Goal: Transaction & Acquisition: Purchase product/service

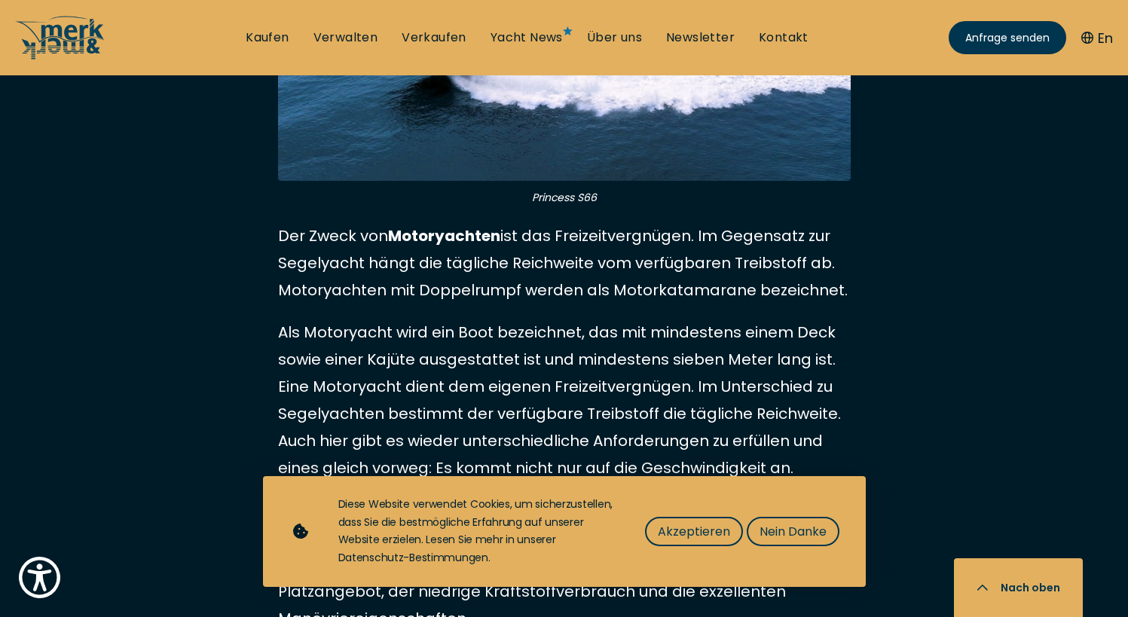
scroll to position [3843, 0]
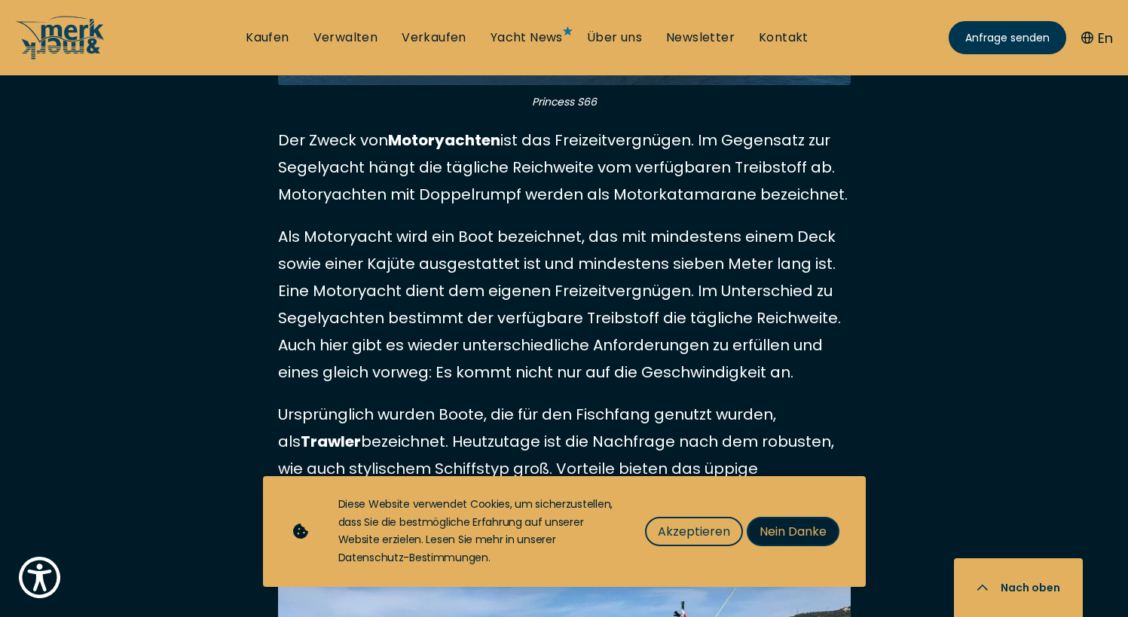
click at [831, 523] on button "Nein Danke" at bounding box center [793, 531] width 93 height 29
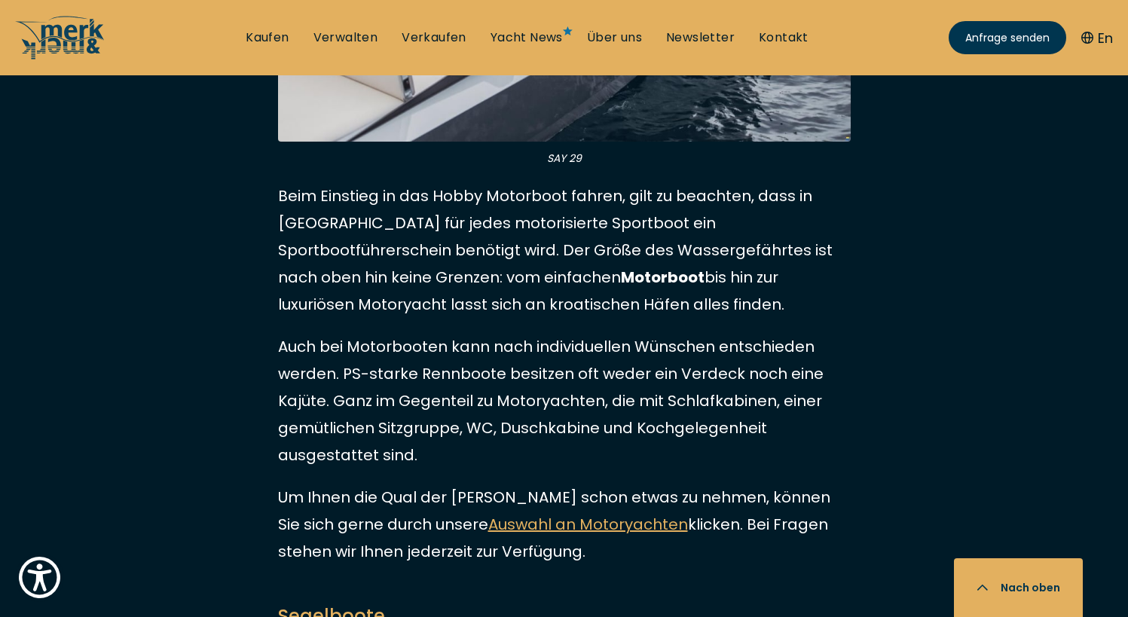
scroll to position [1959, 0]
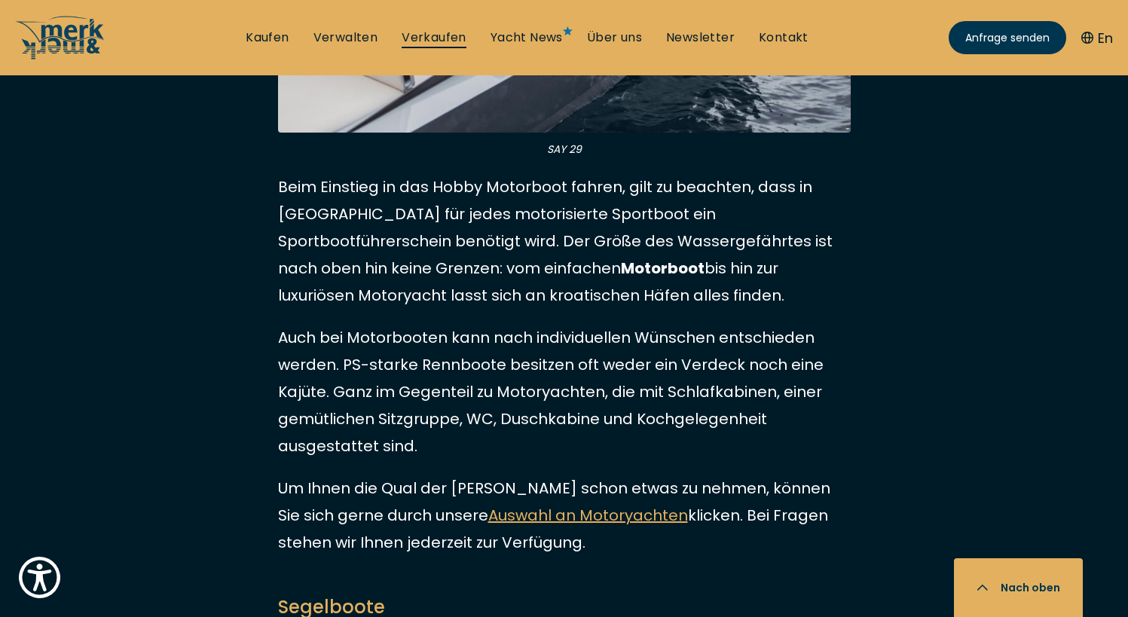
click at [463, 40] on link "Verkaufen" at bounding box center [434, 37] width 65 height 17
select select "sell"
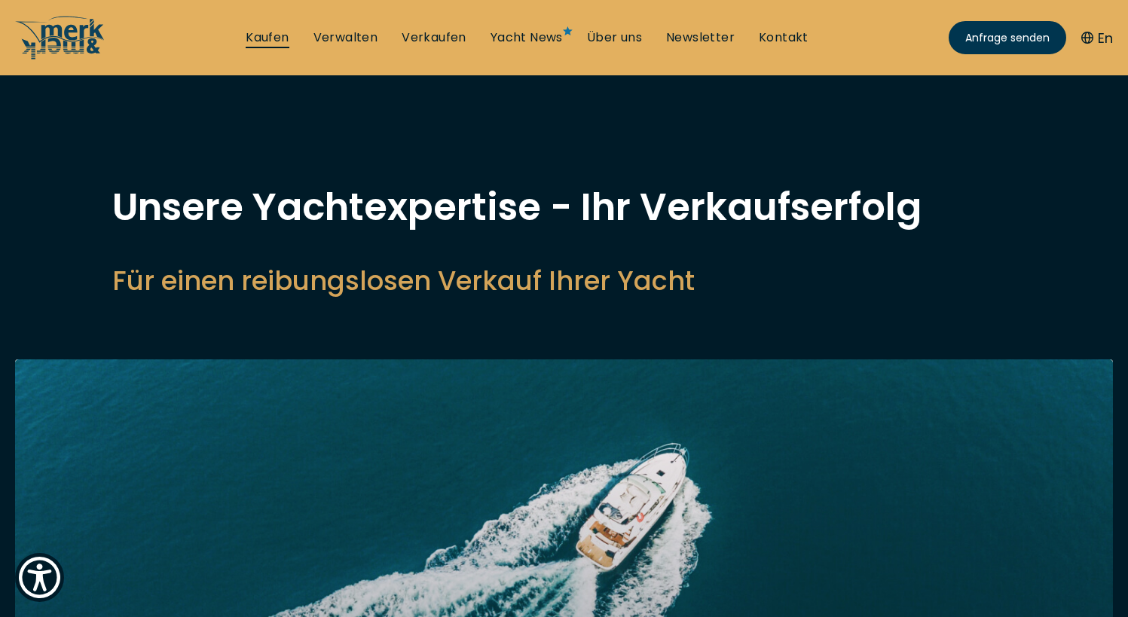
click at [264, 38] on link "Kaufen" at bounding box center [267, 37] width 43 height 17
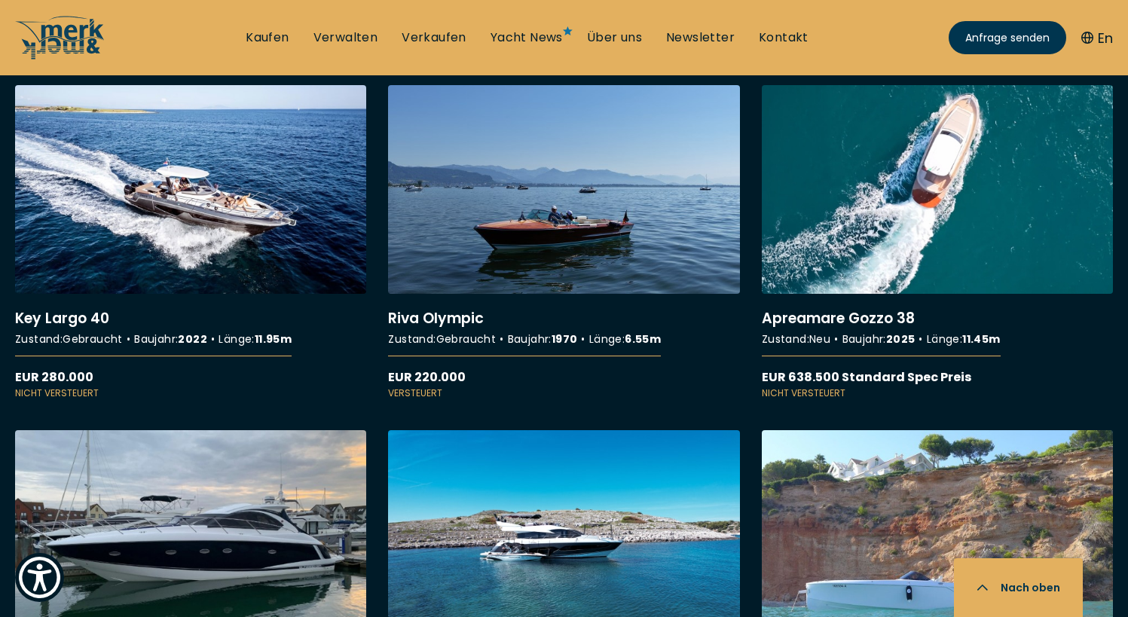
scroll to position [2110, 0]
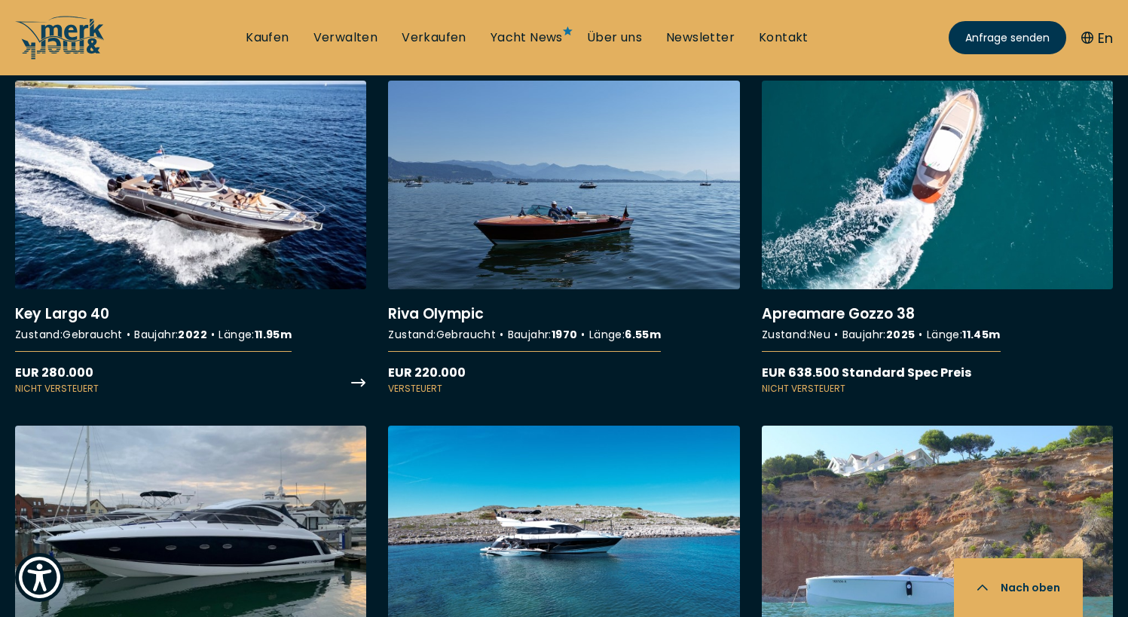
click at [168, 244] on link "More details about Key Largo 40" at bounding box center [190, 238] width 351 height 315
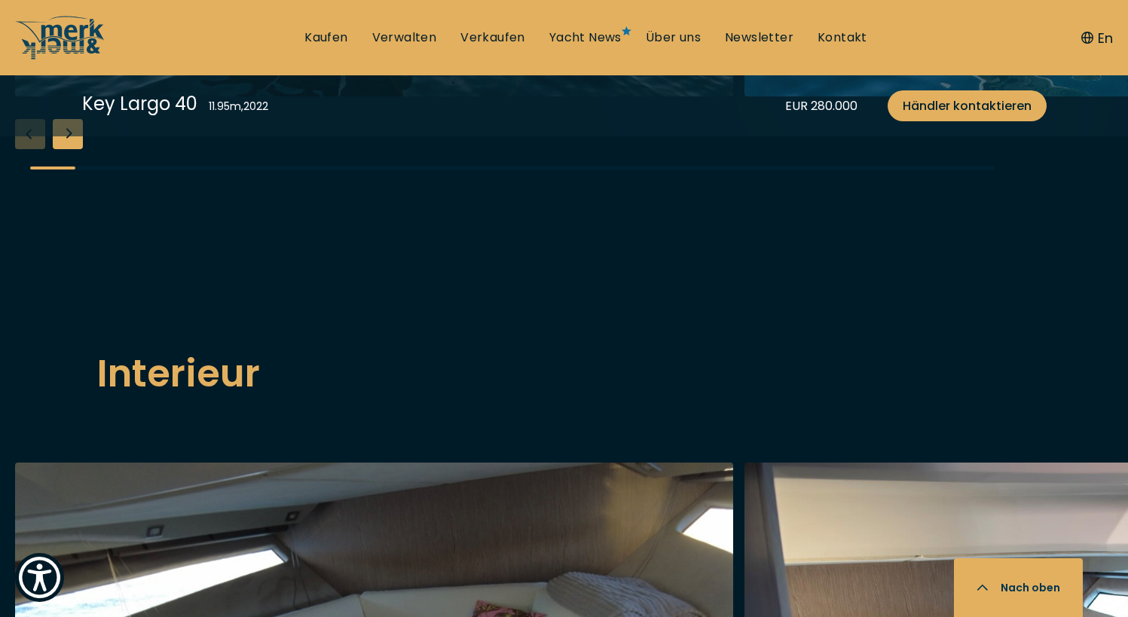
scroll to position [1959, 0]
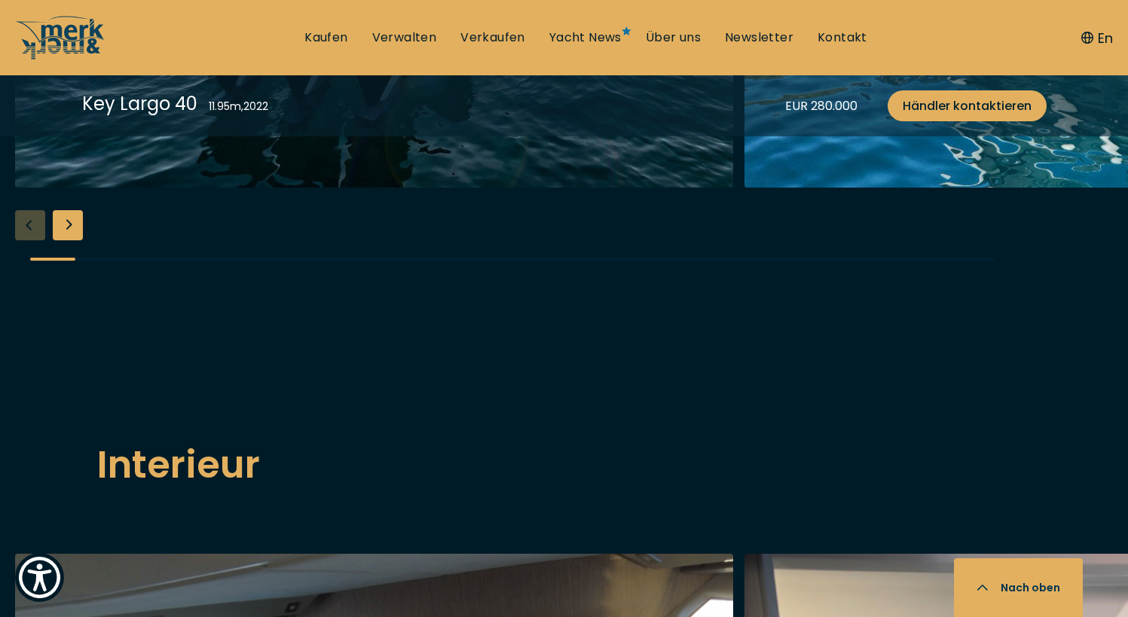
click at [67, 240] on div "Next slide" at bounding box center [68, 225] width 30 height 30
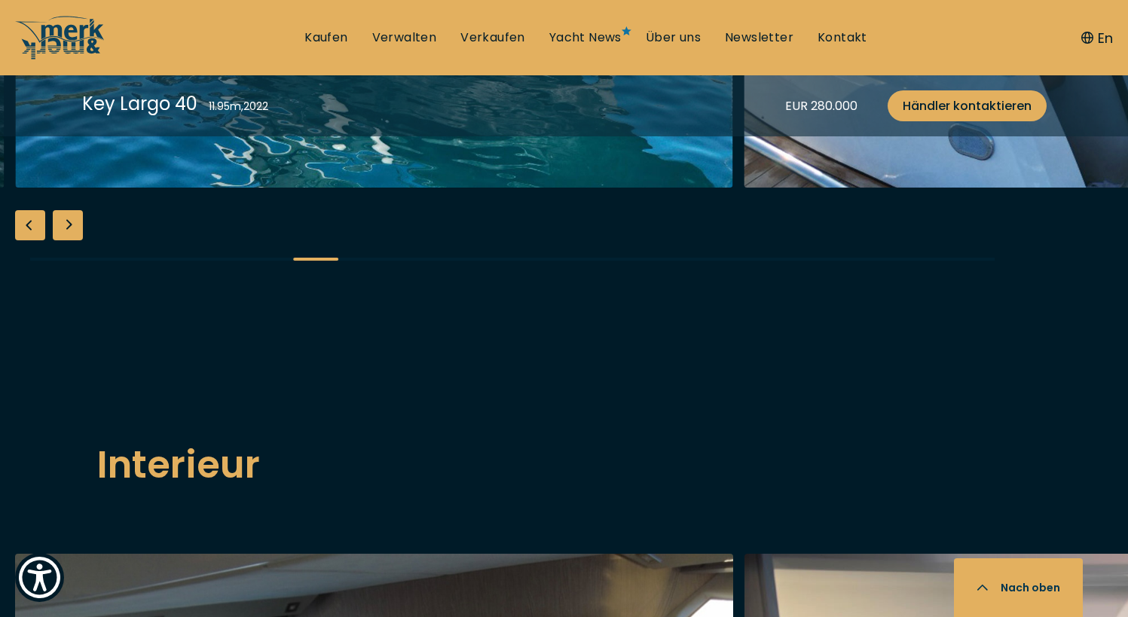
click at [66, 240] on div "Next slide" at bounding box center [68, 225] width 30 height 30
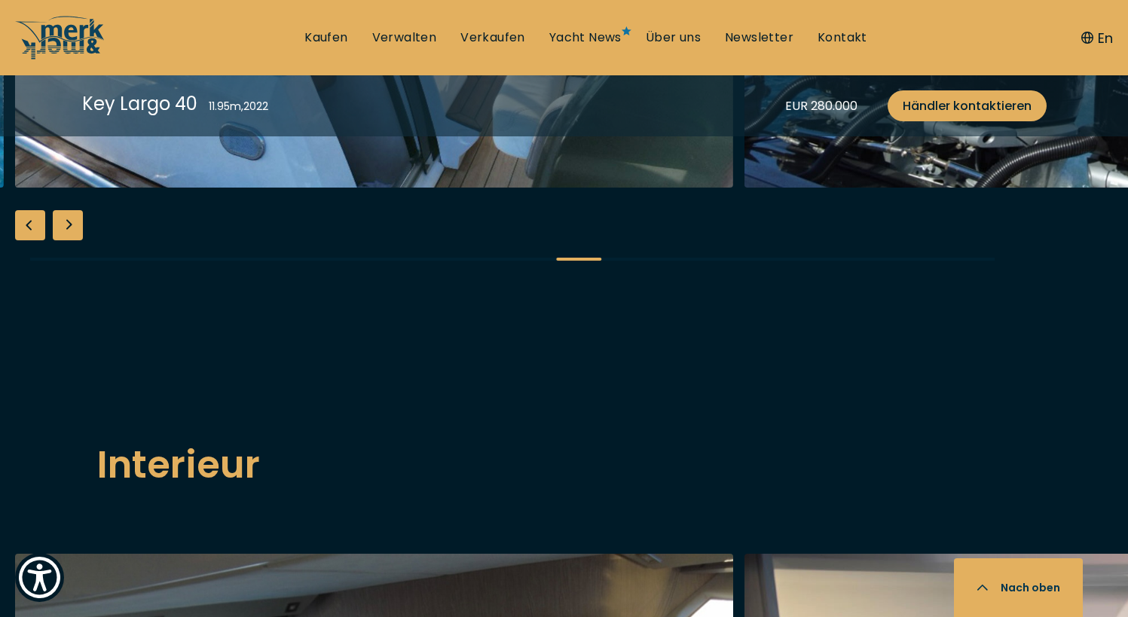
click at [66, 240] on div "Next slide" at bounding box center [68, 225] width 30 height 30
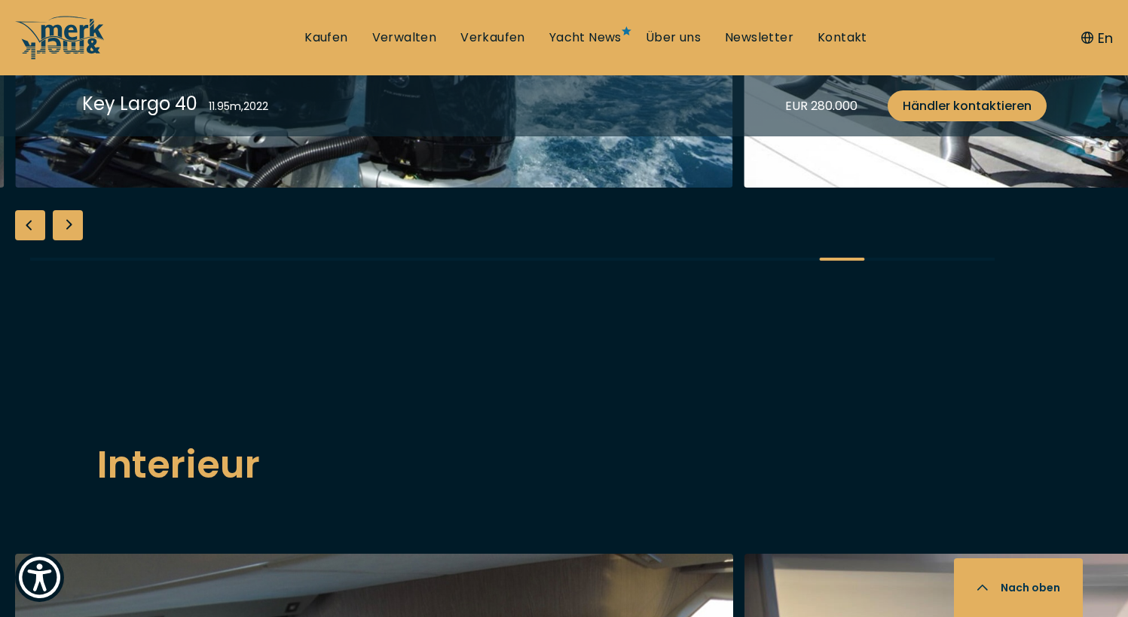
click at [66, 240] on div "Next slide" at bounding box center [68, 225] width 30 height 30
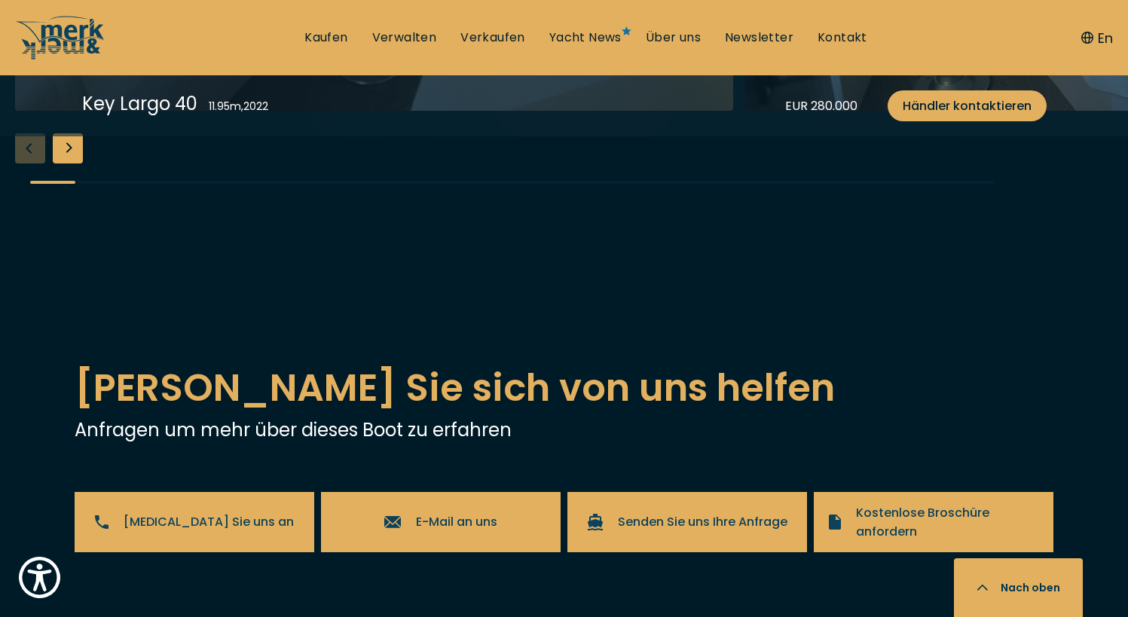
scroll to position [2788, 0]
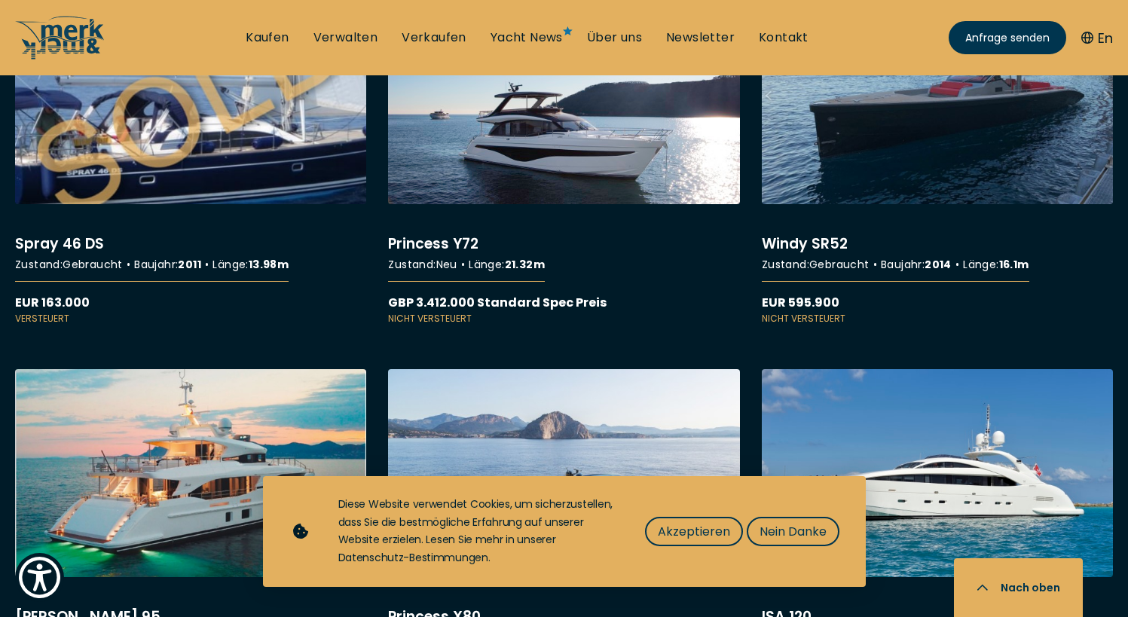
scroll to position [11227, 0]
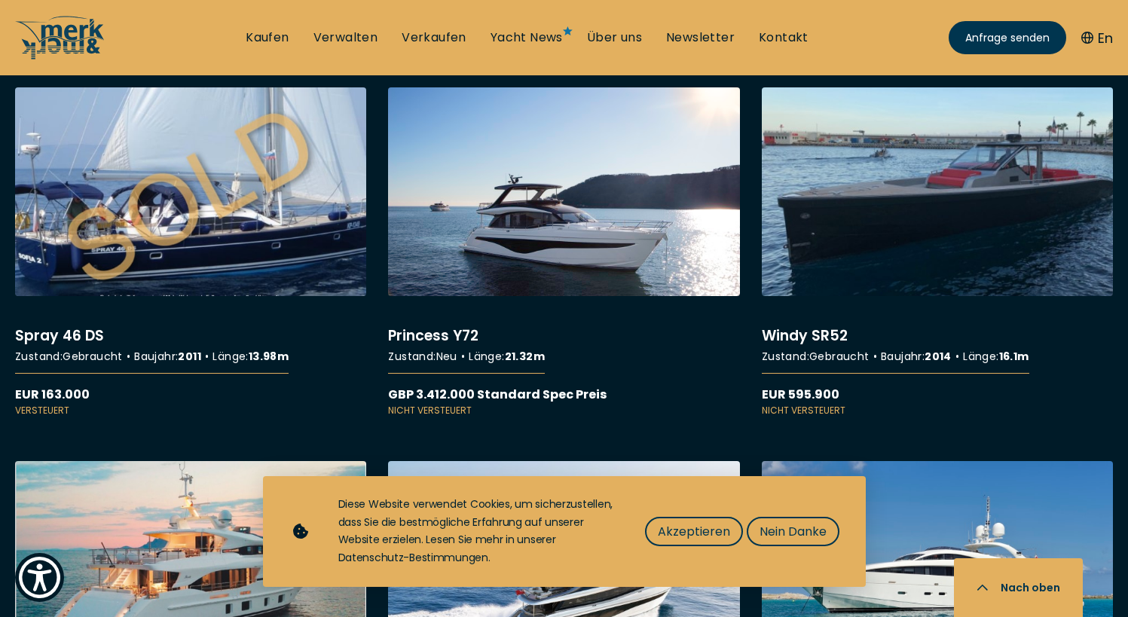
drag, startPoint x: 353, startPoint y: 173, endPoint x: 934, endPoint y: 265, distance: 587.6
click at [934, 265] on link "More details about Windy SR52" at bounding box center [937, 252] width 351 height 330
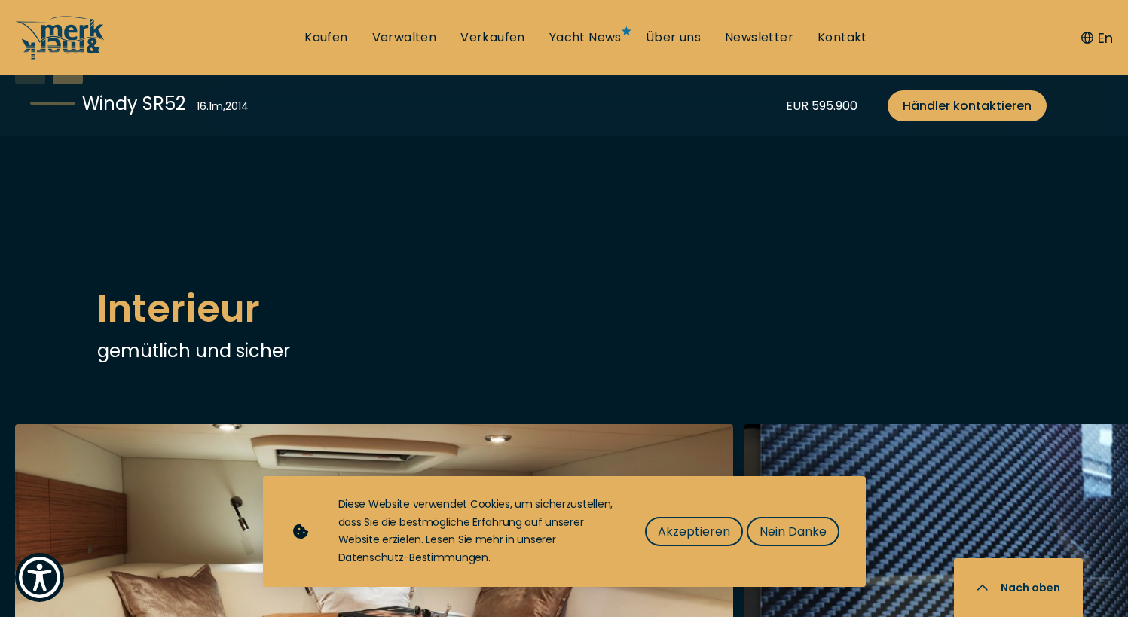
scroll to position [1959, 0]
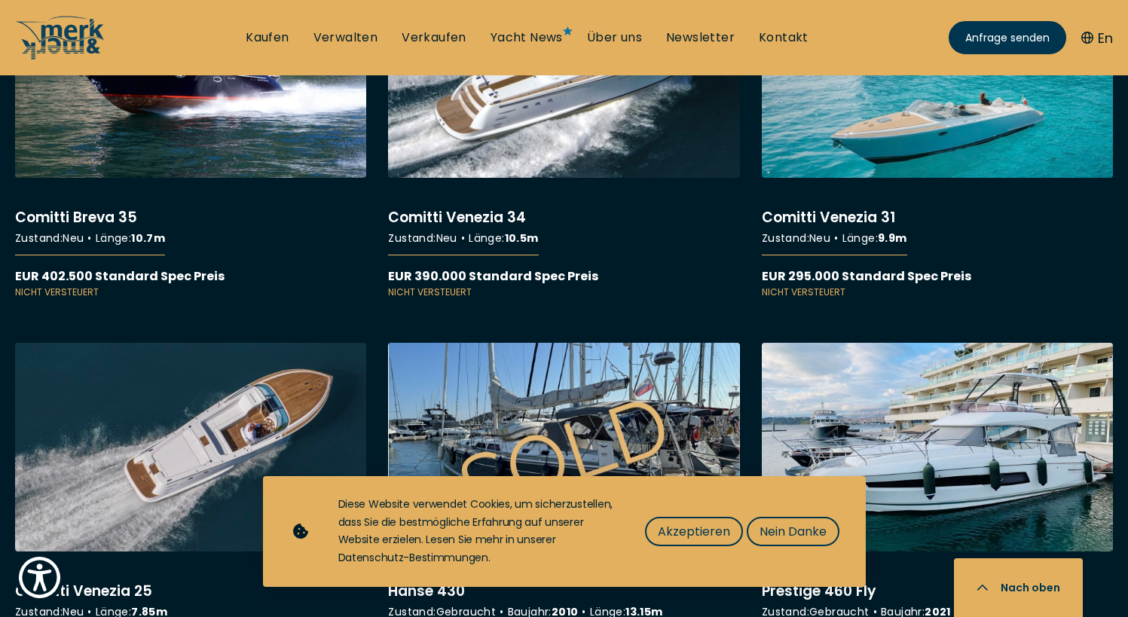
scroll to position [6706, 0]
